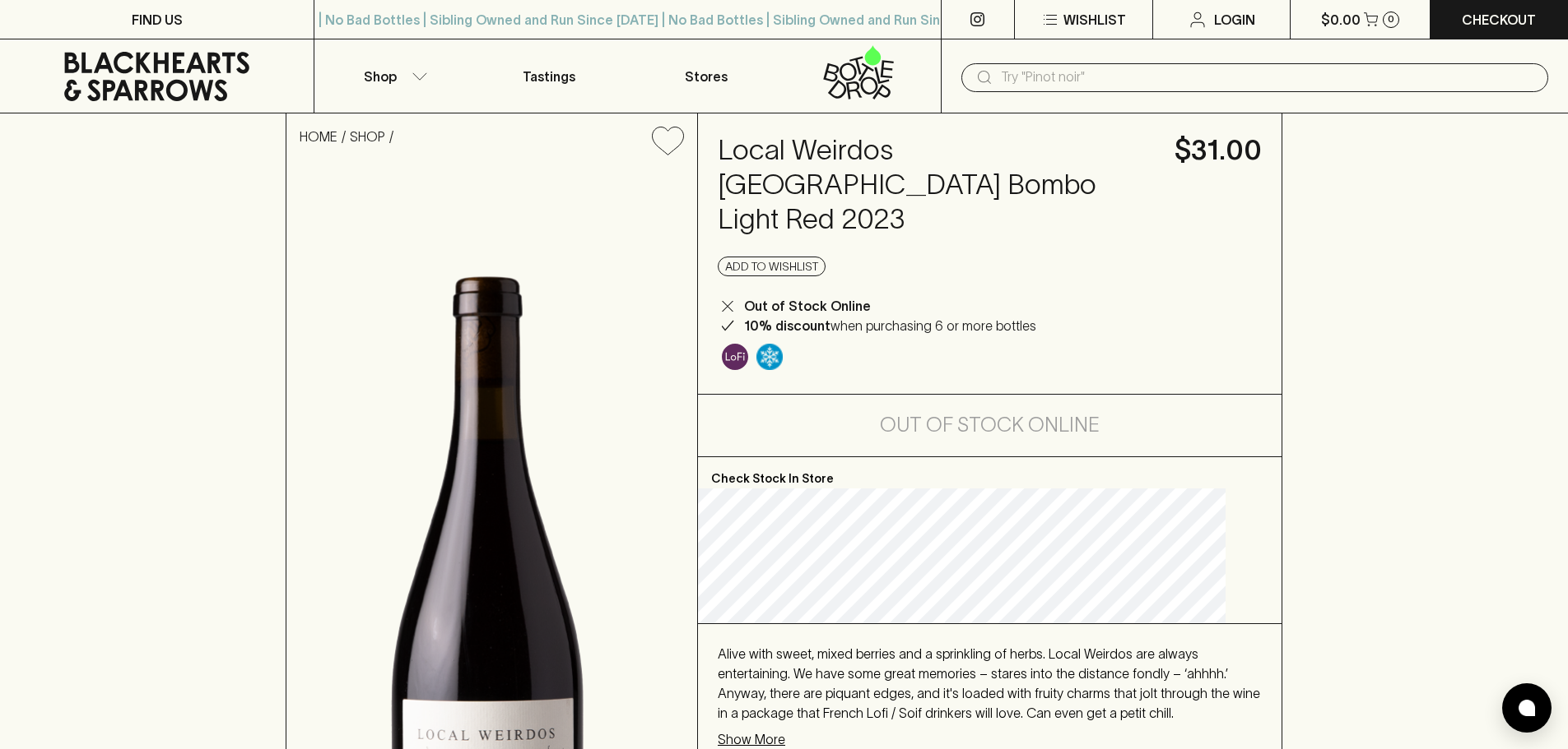
scroll to position [274, 0]
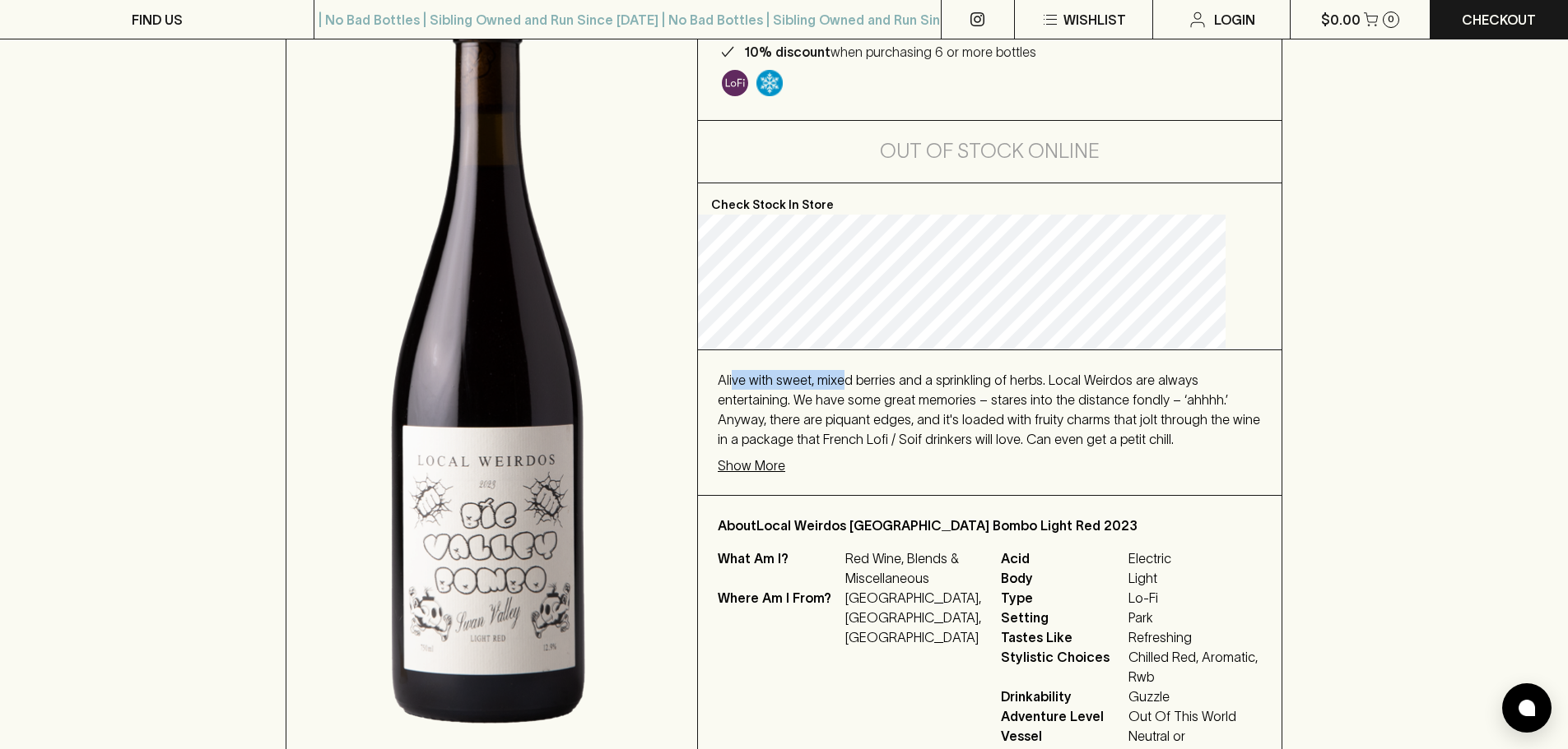
drag, startPoint x: 762, startPoint y: 346, endPoint x: 868, endPoint y: 347, distance: 106.0
click at [868, 373] on span "Alive with sweet, mixed berries and a sprinkling of herbs. Local Weirdos are al…" at bounding box center [988, 410] width 542 height 74
click at [905, 373] on span "Alive with sweet, mixed berries and a sprinkling of herbs. Local Weirdos are al…" at bounding box center [988, 410] width 542 height 74
drag, startPoint x: 1021, startPoint y: 362, endPoint x: 1139, endPoint y: 362, distance: 118.0
click at [1139, 373] on span "Alive with sweet, mixed berries and a sprinkling of herbs. Local Weirdos are al…" at bounding box center [988, 410] width 542 height 74
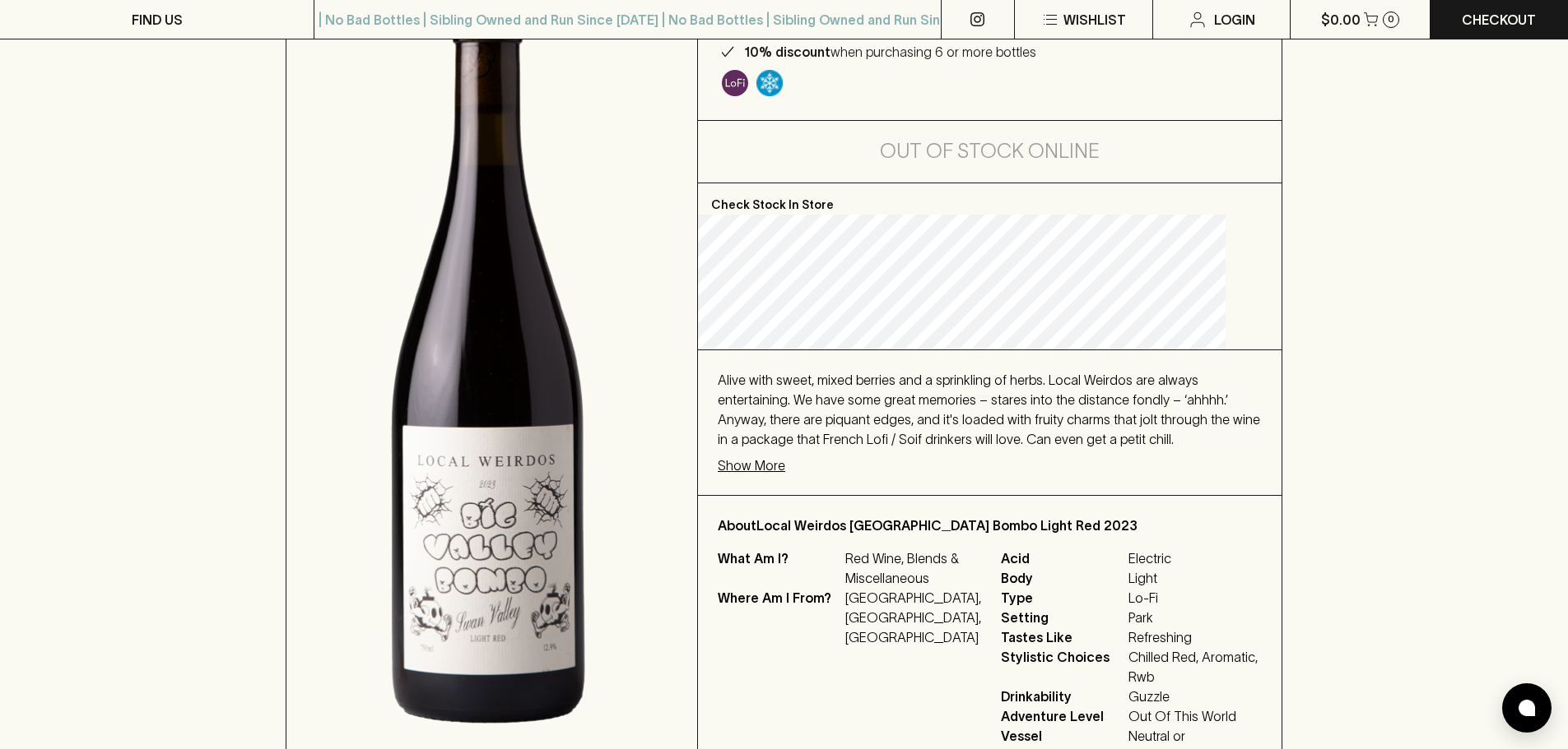
click at [838, 415] on div "Alive with sweet, mixed berries and a sprinkling of herbs. Local Weirdos are al…" at bounding box center [990, 423] width 584 height 145
drag, startPoint x: 893, startPoint y: 385, endPoint x: 1212, endPoint y: 389, distance: 319.0
click at [1212, 389] on div "Alive with sweet, mixed berries and a sprinkling of herbs. Local Weirdos are al…" at bounding box center [989, 410] width 544 height 79
drag, startPoint x: 1232, startPoint y: 407, endPoint x: 1189, endPoint y: 401, distance: 43.4
click at [1229, 407] on div "Alive with sweet, mixed berries and a sprinkling of herbs. Local Weirdos are al…" at bounding box center [990, 423] width 584 height 145
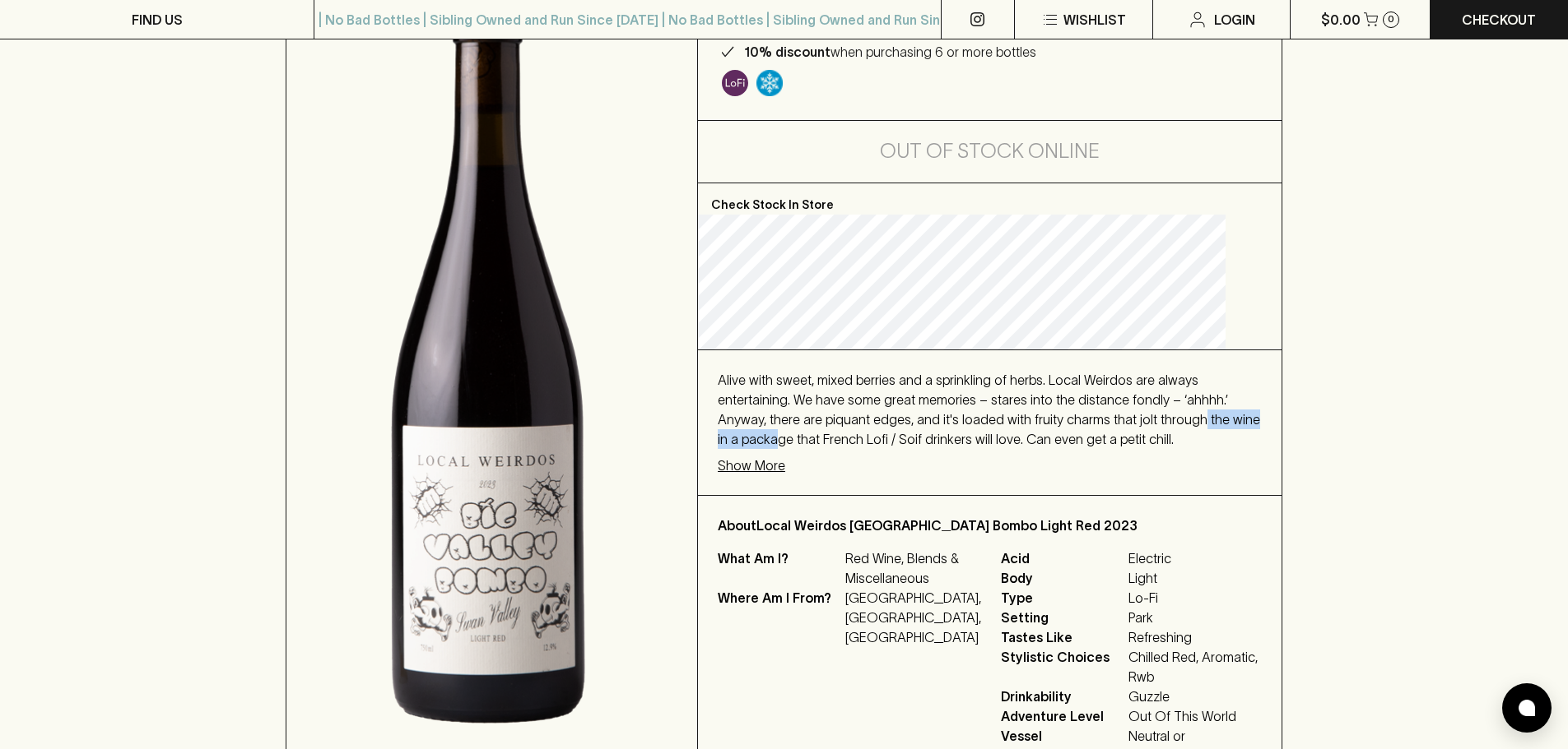
drag, startPoint x: 789, startPoint y: 404, endPoint x: 926, endPoint y: 404, distance: 137.0
click at [910, 404] on span "Alive with sweet, mixed berries and a sprinkling of herbs. Local Weirdos are al…" at bounding box center [988, 410] width 542 height 74
click at [966, 401] on span "Alive with sweet, mixed berries and a sprinkling of herbs. Local Weirdos are al…" at bounding box center [988, 410] width 542 height 74
drag, startPoint x: 914, startPoint y: 408, endPoint x: 1201, endPoint y: 404, distance: 287.0
click at [1201, 404] on span "Alive with sweet, mixed berries and a sprinkling of herbs. Local Weirdos are al…" at bounding box center [988, 410] width 542 height 74
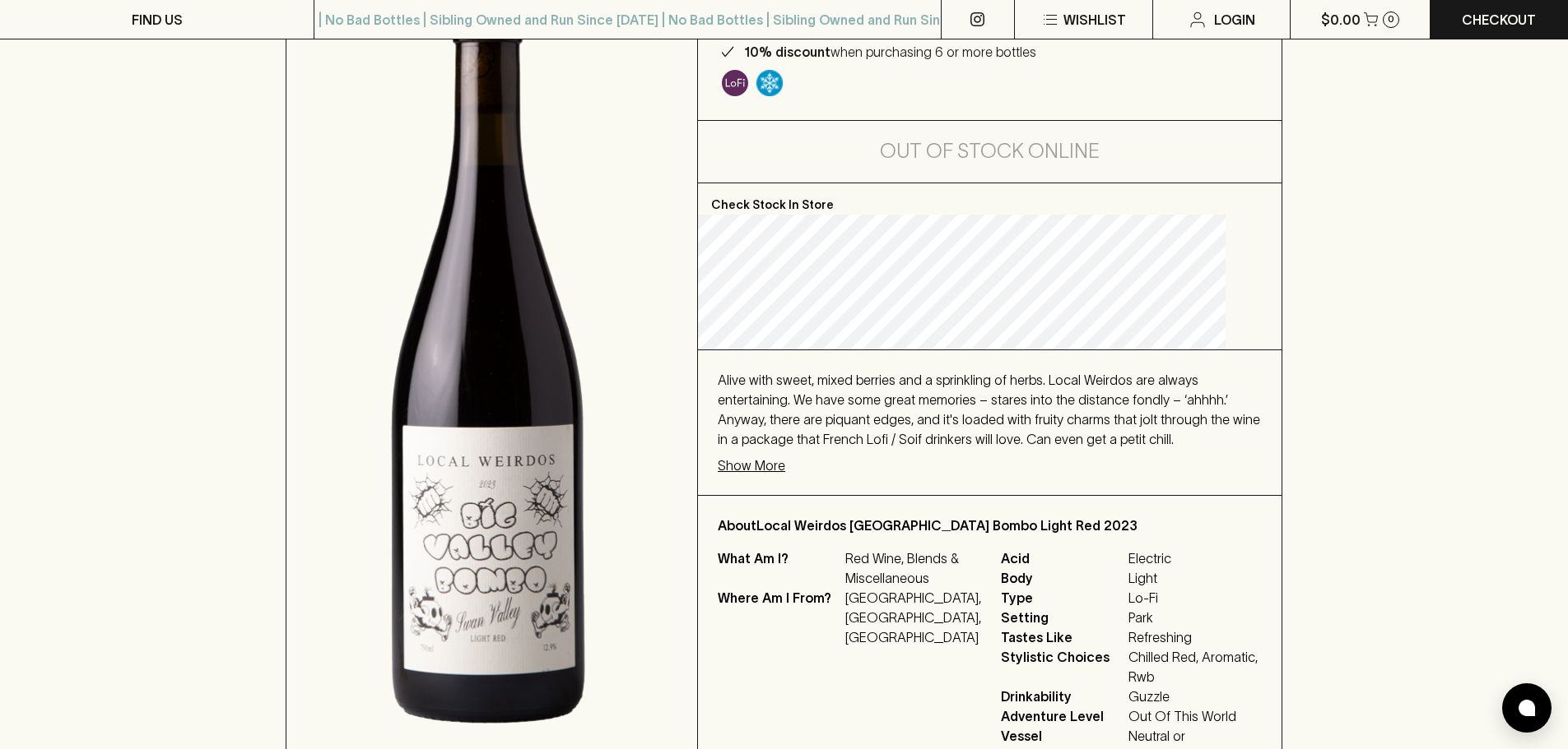
click at [1047, 434] on div "Alive with sweet, mixed berries and a sprinkling of herbs. Local Weirdos are al…" at bounding box center [990, 423] width 584 height 145
click at [1298, 410] on div "HOME SHOP Local Weirdos [GEOGRAPHIC_DATA] Bombo Light Red 2023 $31.00 Add to wi…" at bounding box center [784, 313] width 1568 height 947
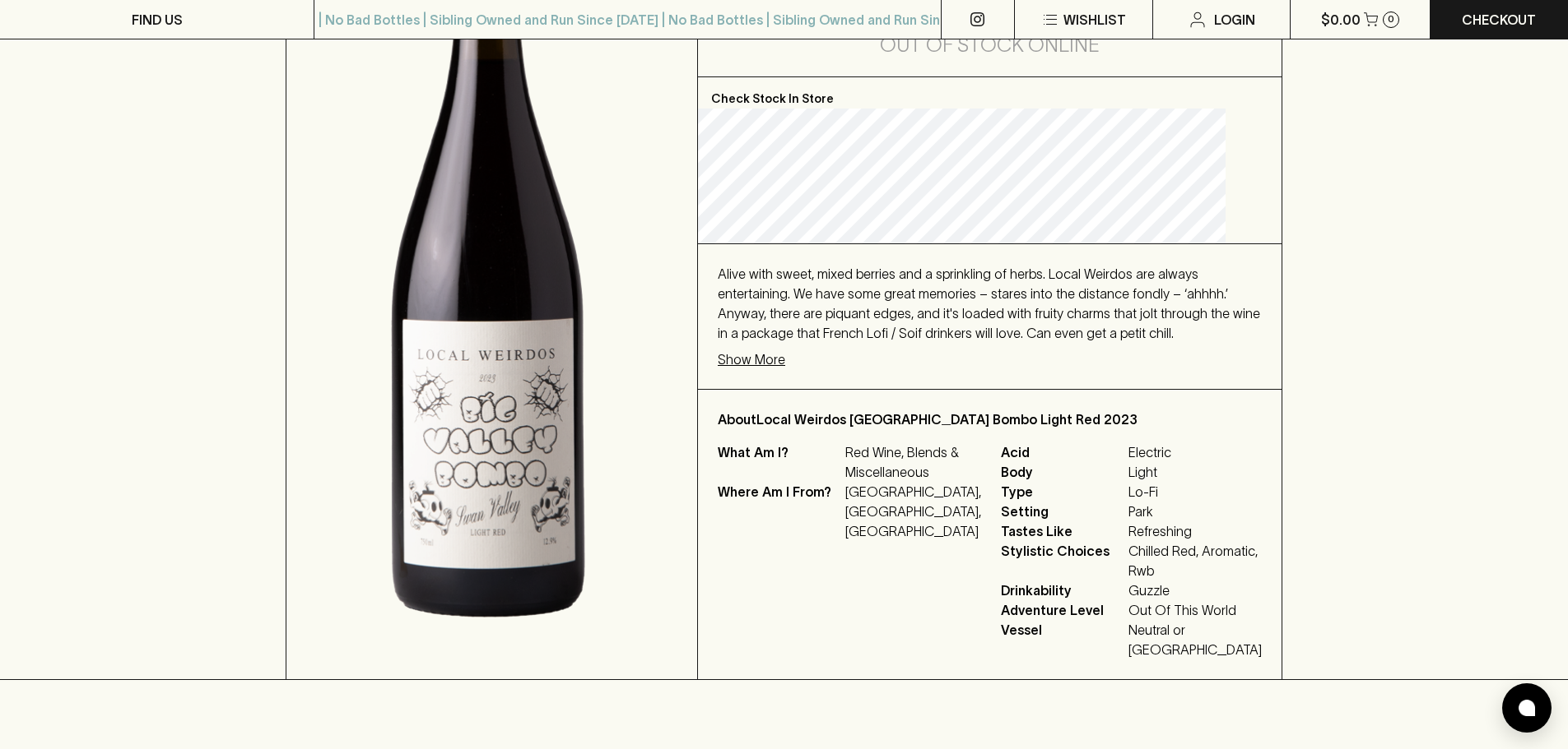
scroll to position [549, 0]
